Goal: Information Seeking & Learning: Learn about a topic

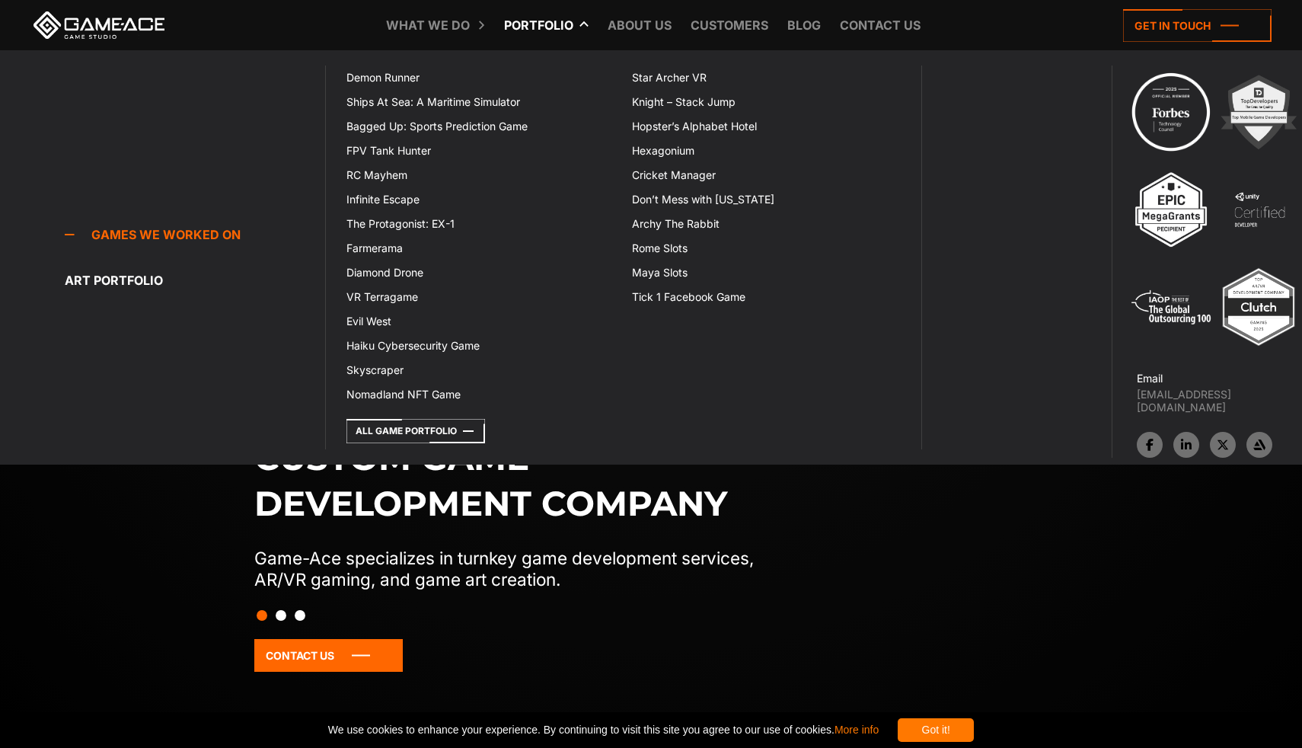
click at [556, 27] on link "Portfolio" at bounding box center [538, 25] width 85 height 50
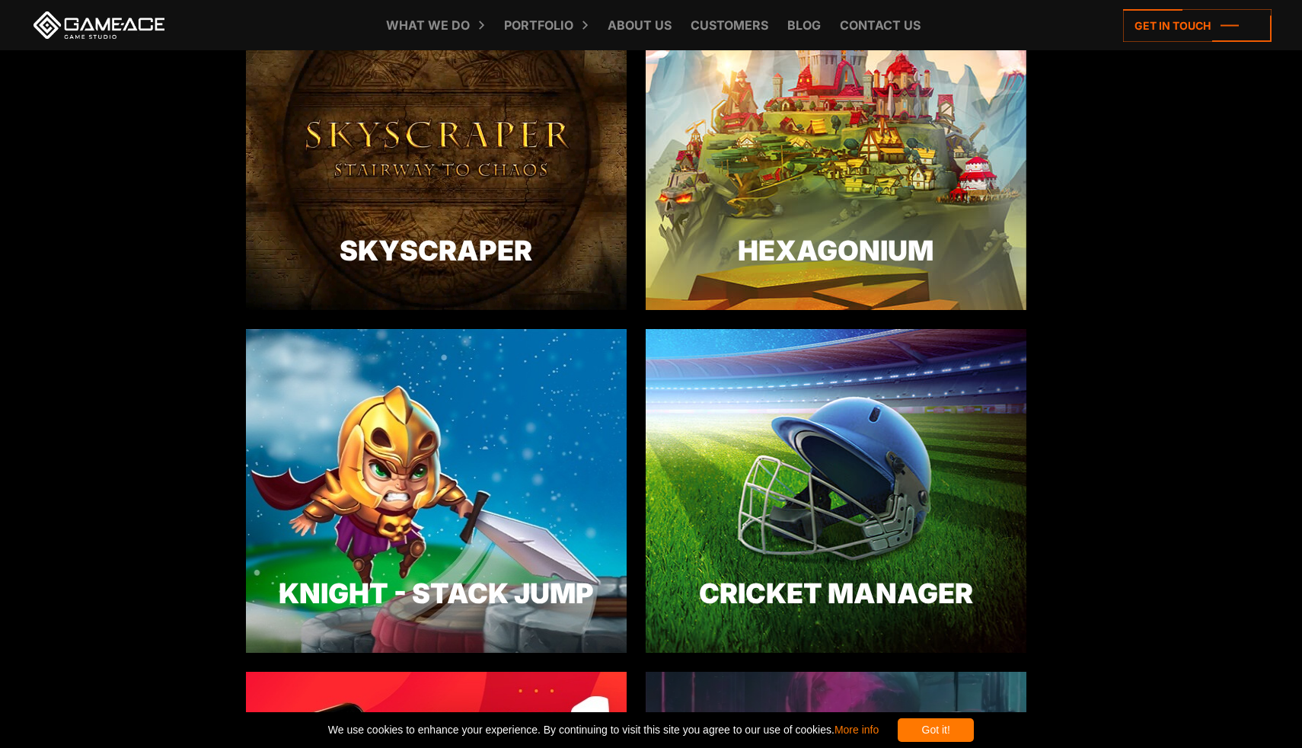
scroll to position [3000, 0]
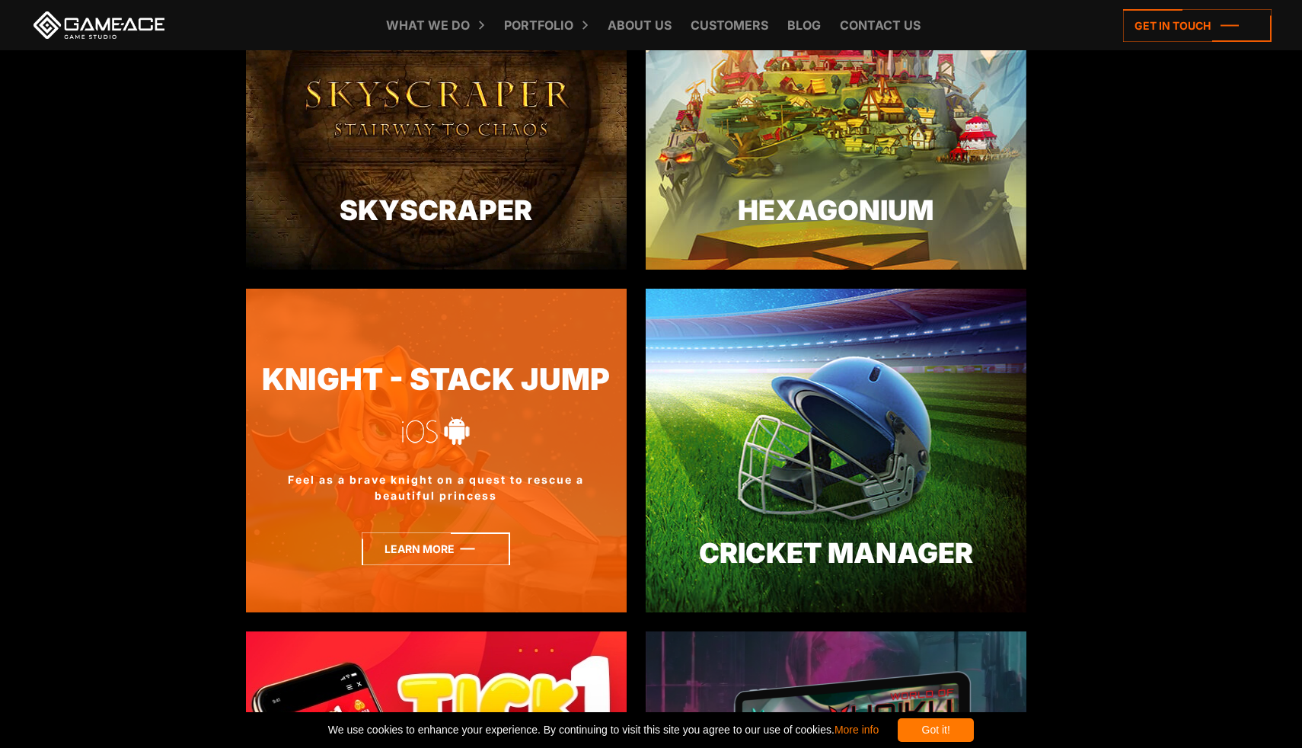
click at [412, 551] on icon at bounding box center [436, 548] width 148 height 33
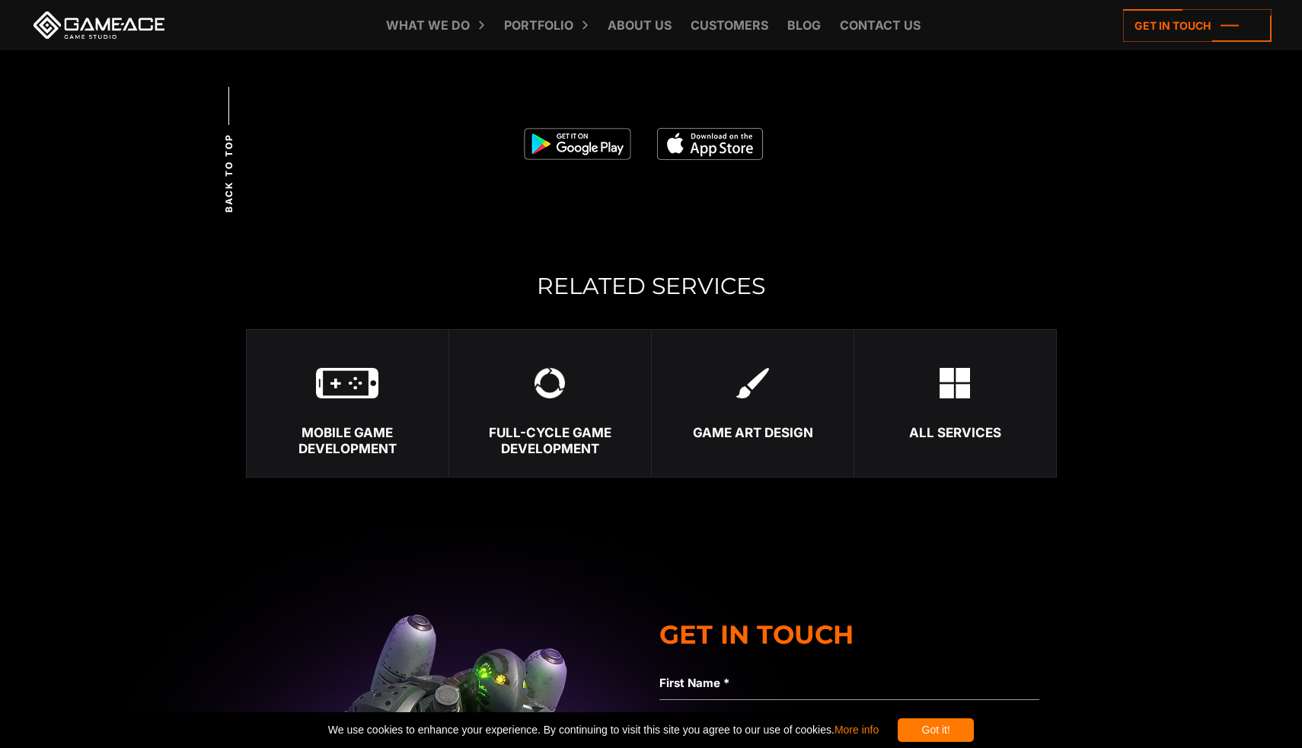
scroll to position [4236, 0]
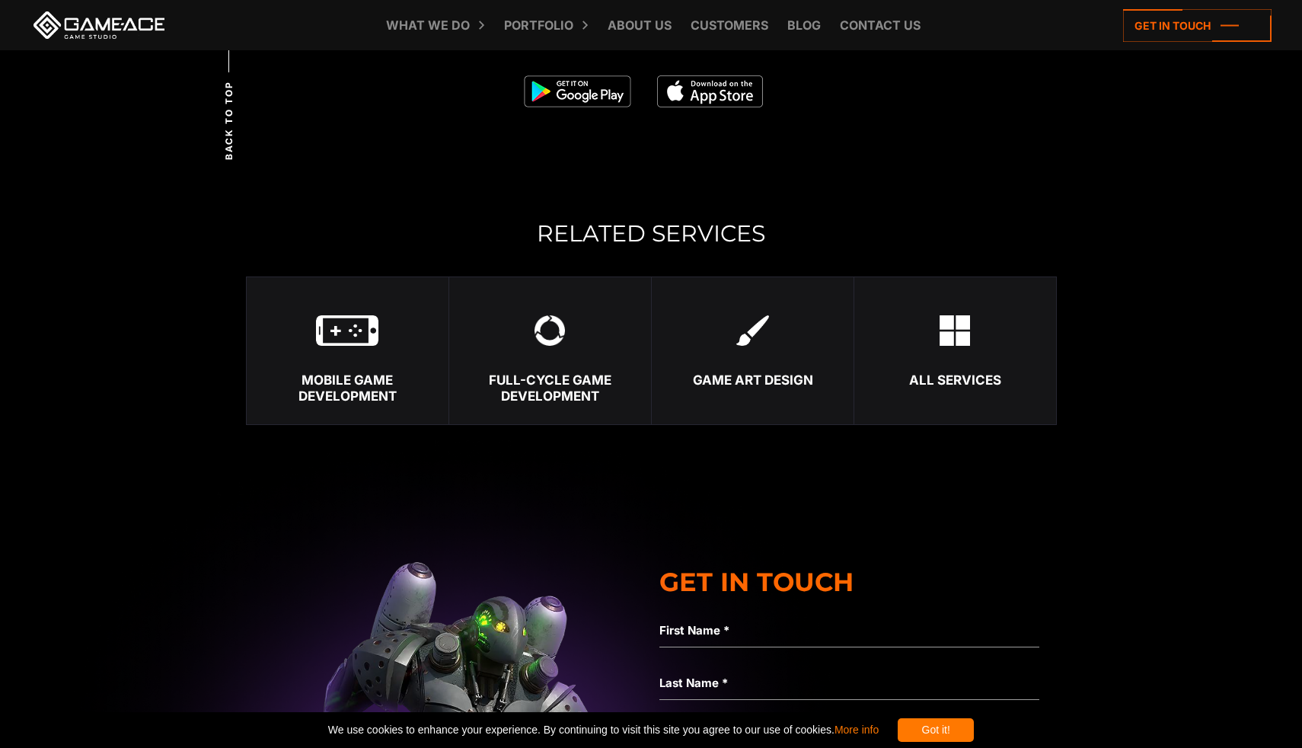
click at [595, 95] on img at bounding box center [577, 91] width 107 height 32
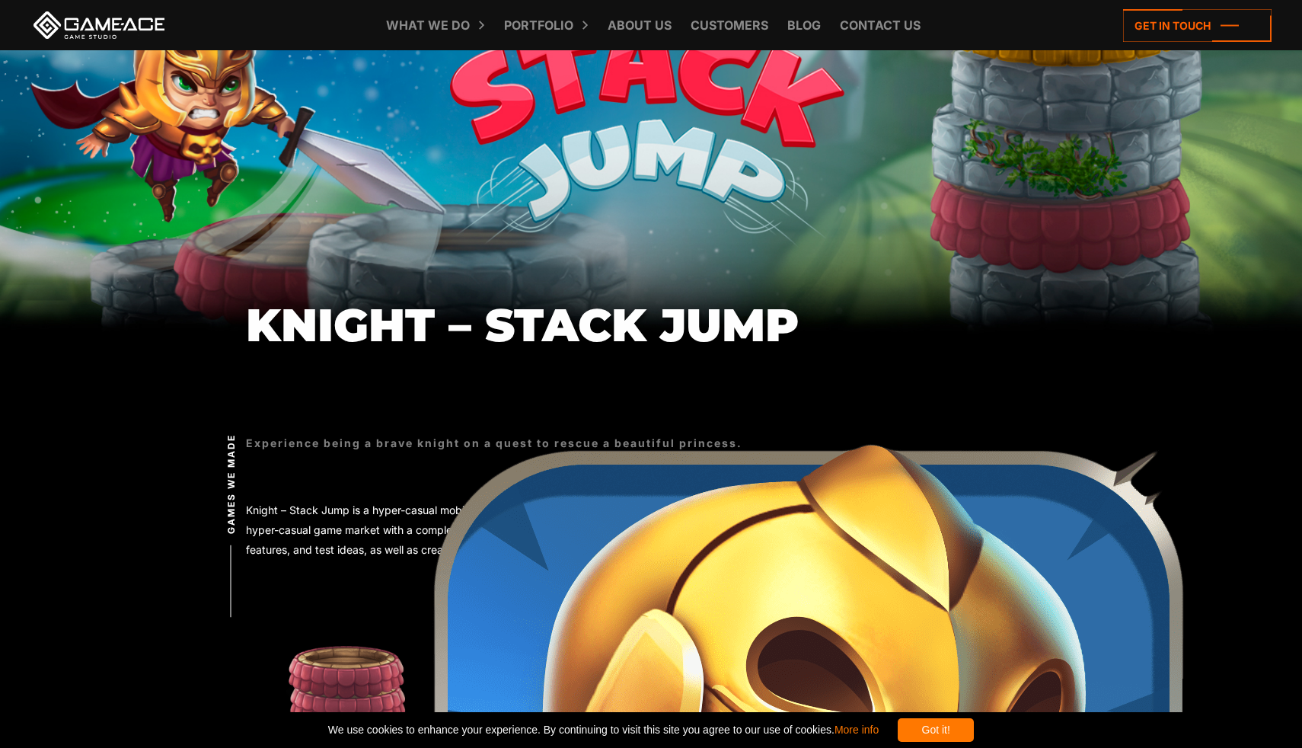
scroll to position [0, 0]
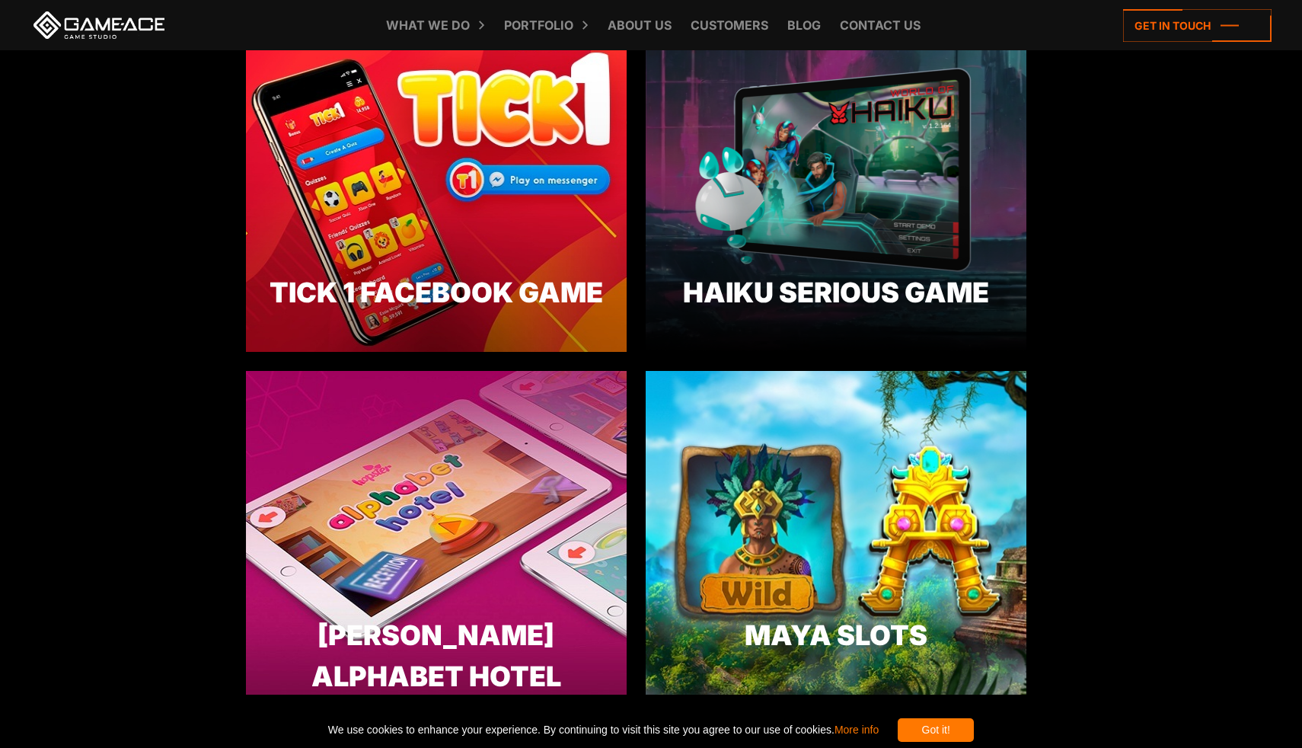
scroll to position [3653, 0]
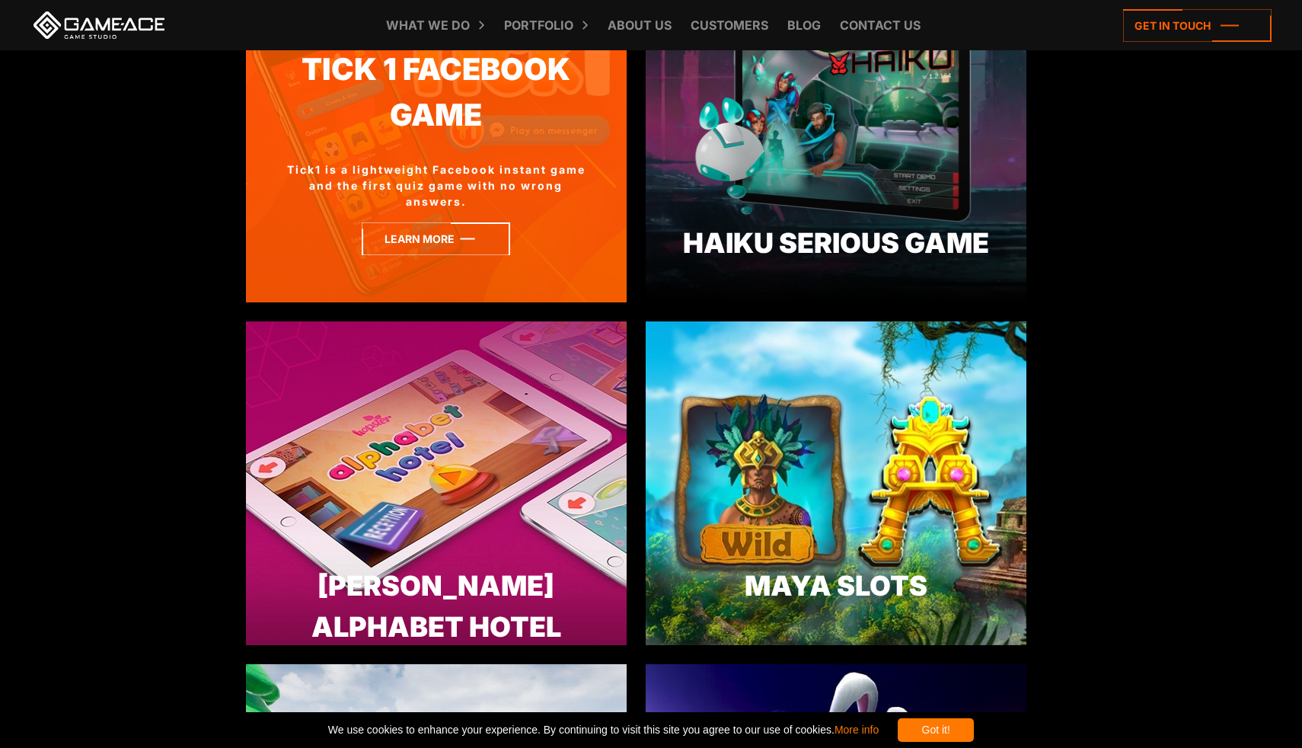
click at [435, 254] on icon at bounding box center [436, 238] width 148 height 33
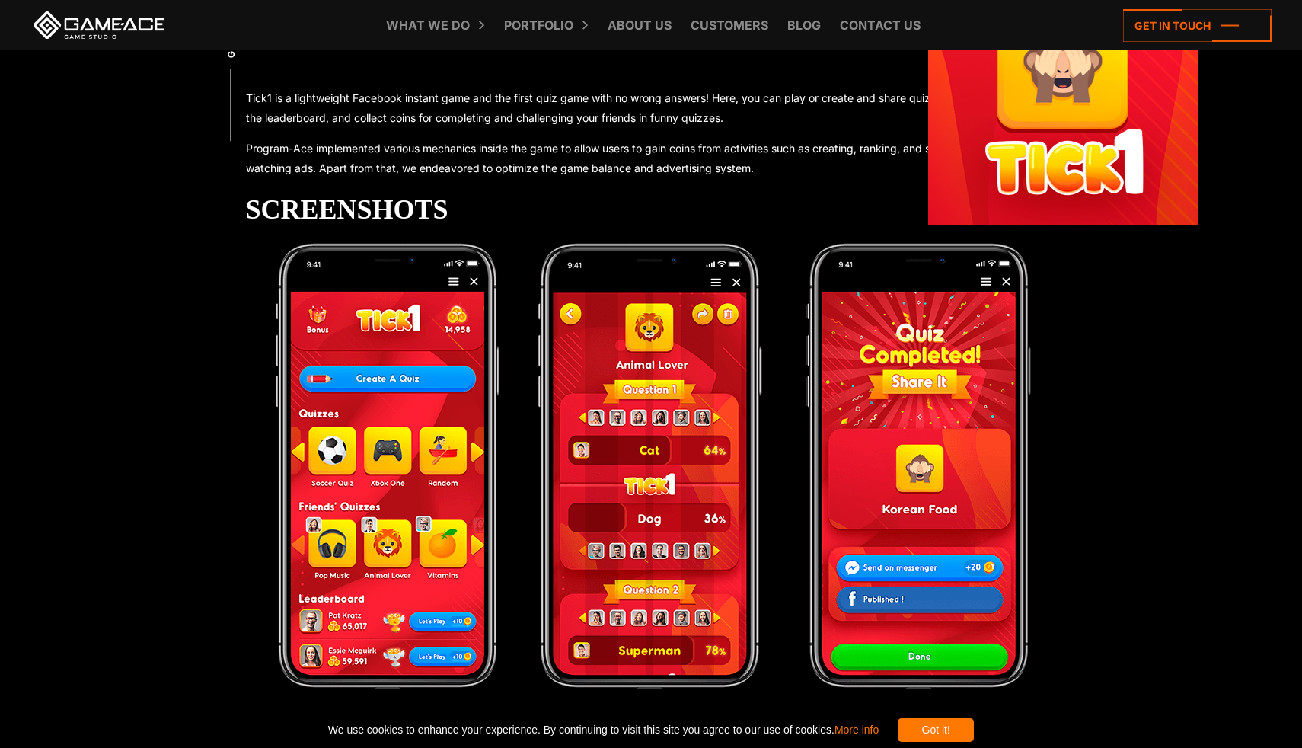
scroll to position [680, 0]
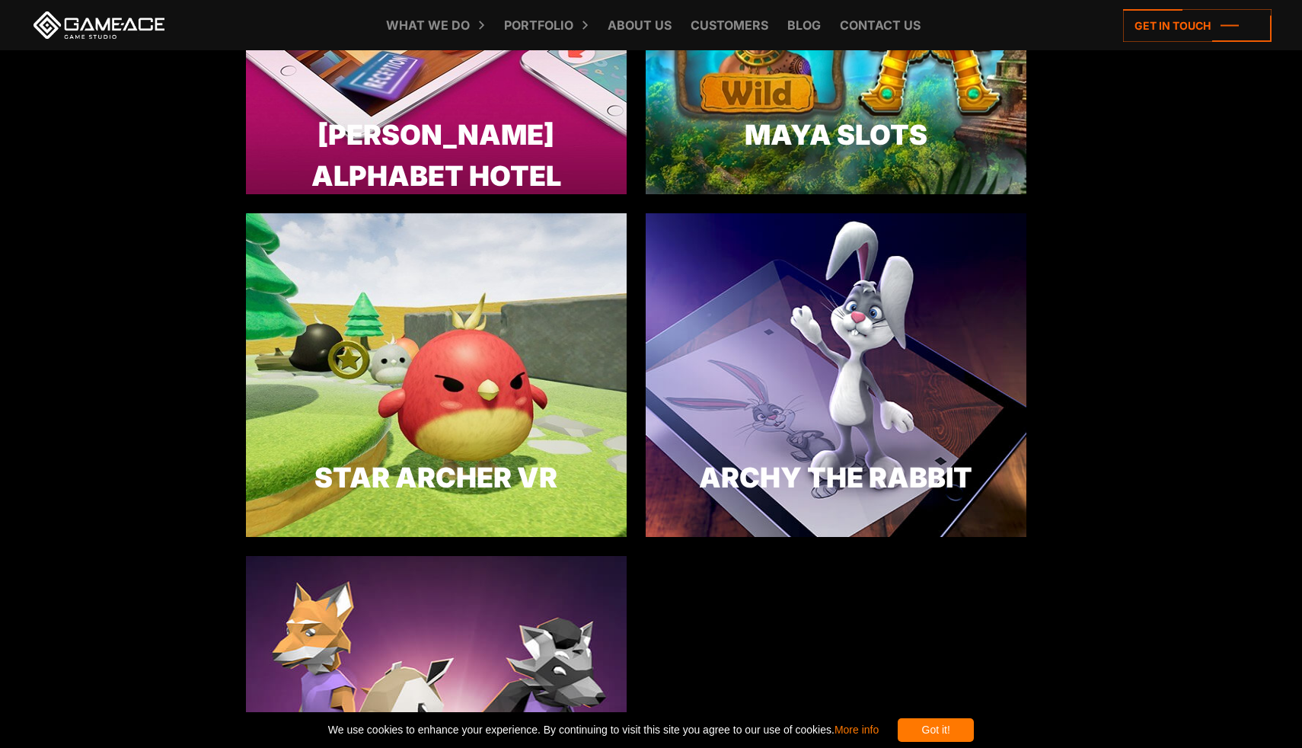
scroll to position [4109, 0]
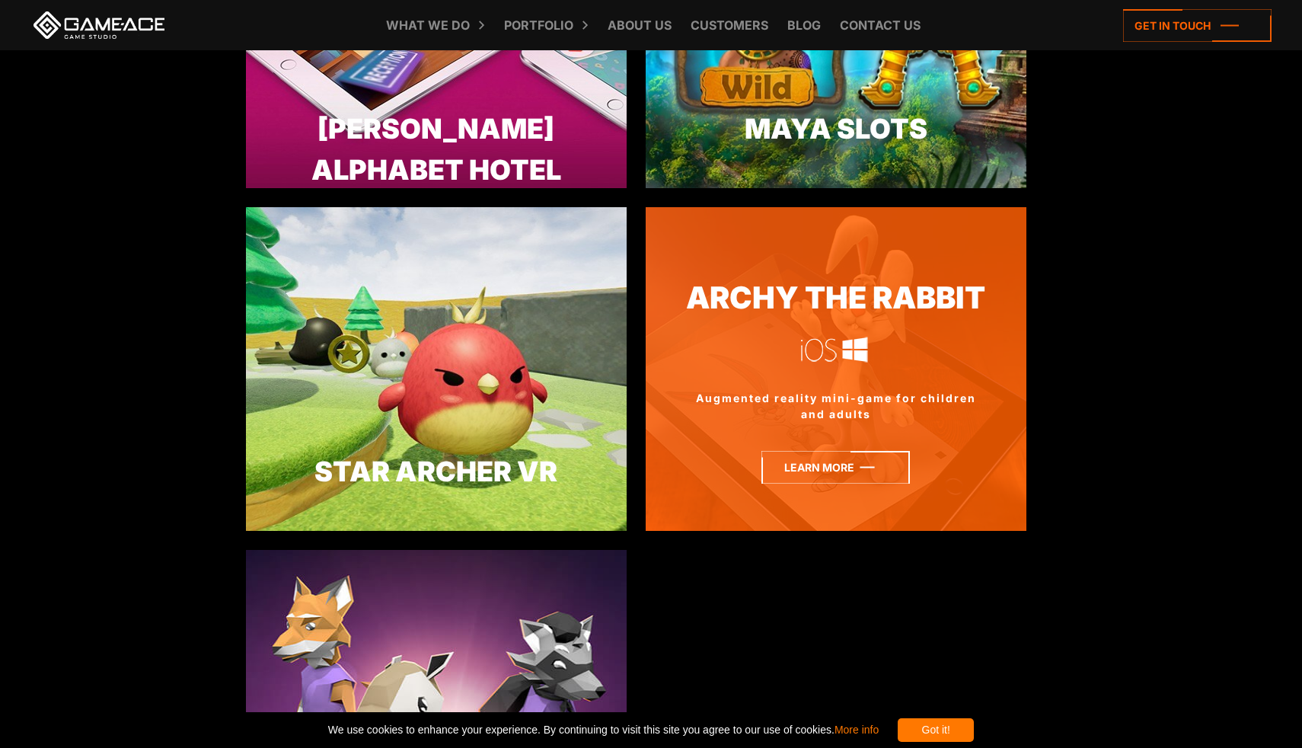
click at [844, 477] on icon at bounding box center [835, 467] width 148 height 33
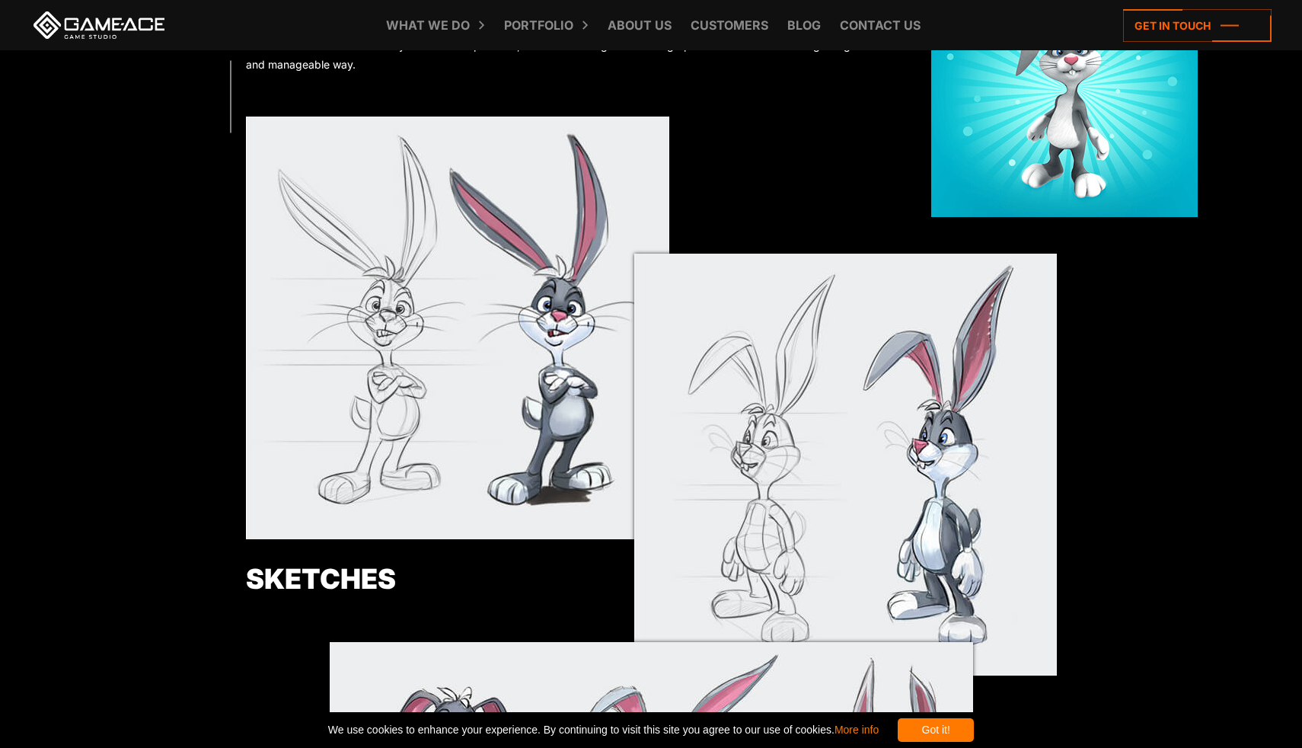
scroll to position [744, 0]
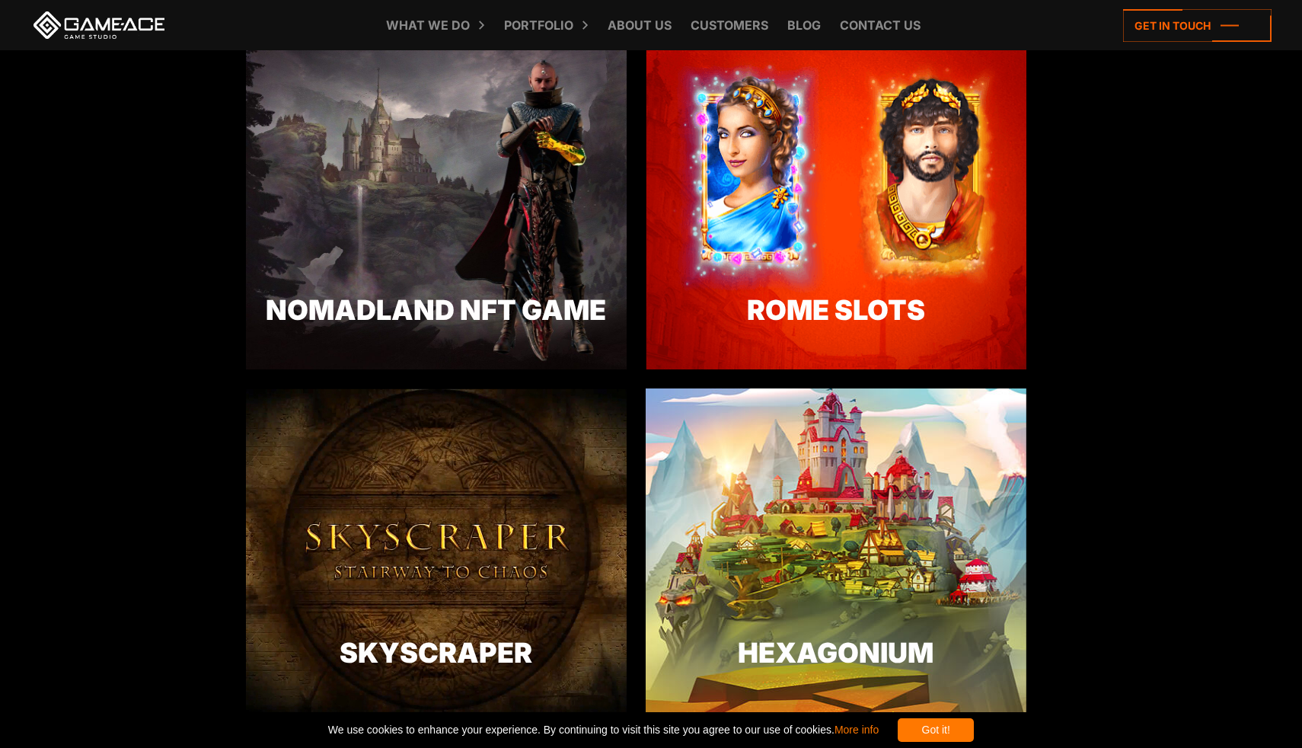
scroll to position [2556, 0]
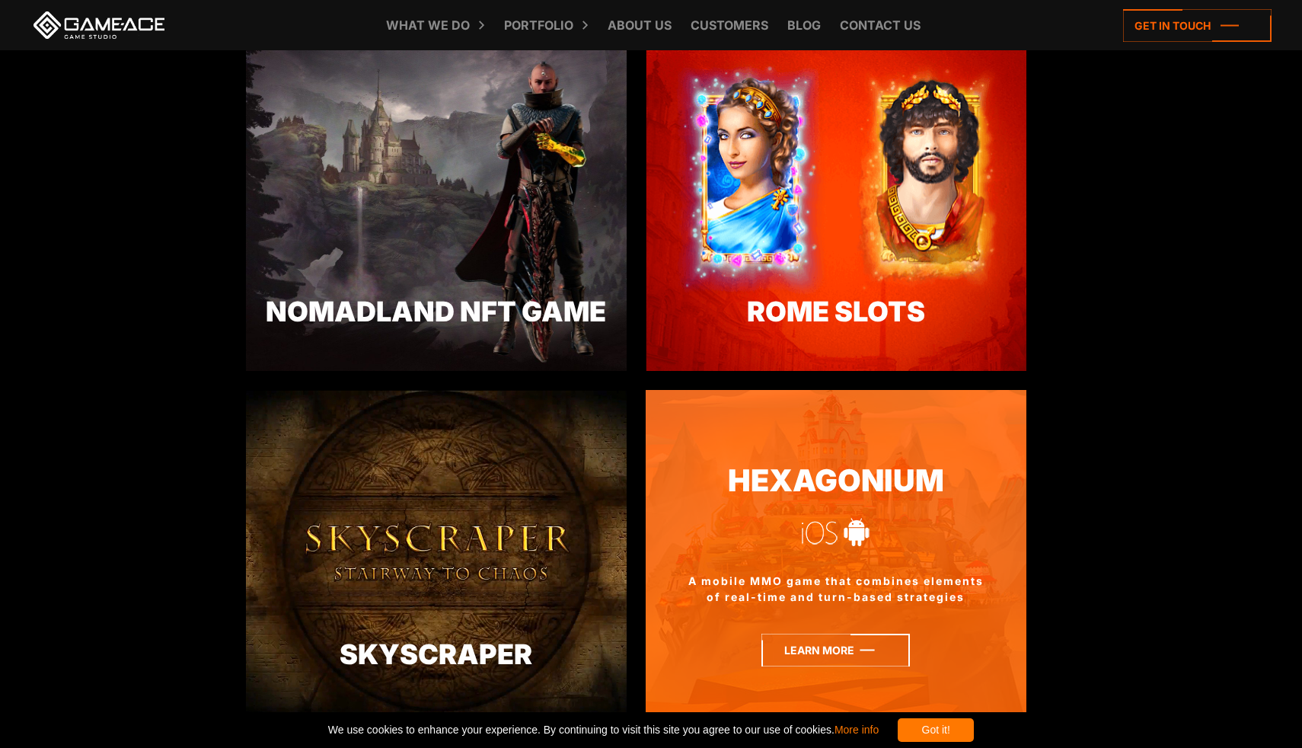
click at [791, 652] on icon at bounding box center [835, 649] width 148 height 33
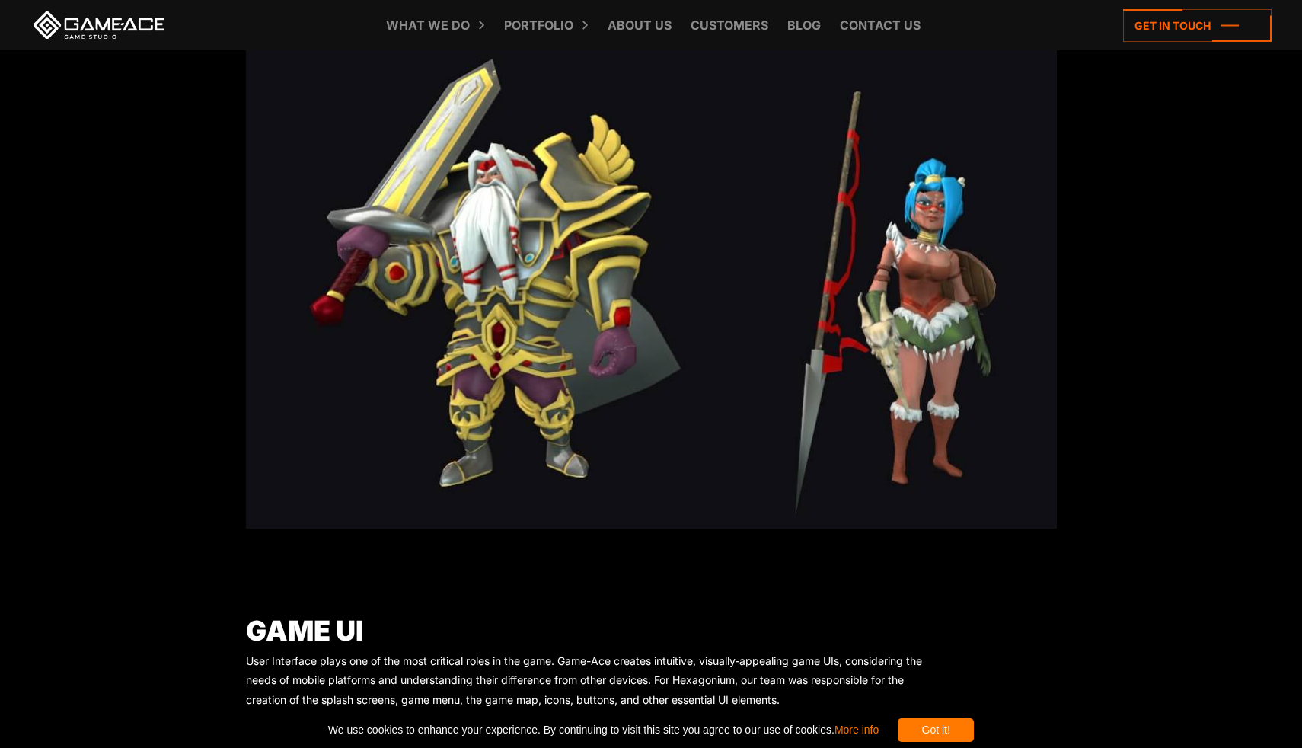
scroll to position [4706, 0]
